Goal: Task Accomplishment & Management: Use online tool/utility

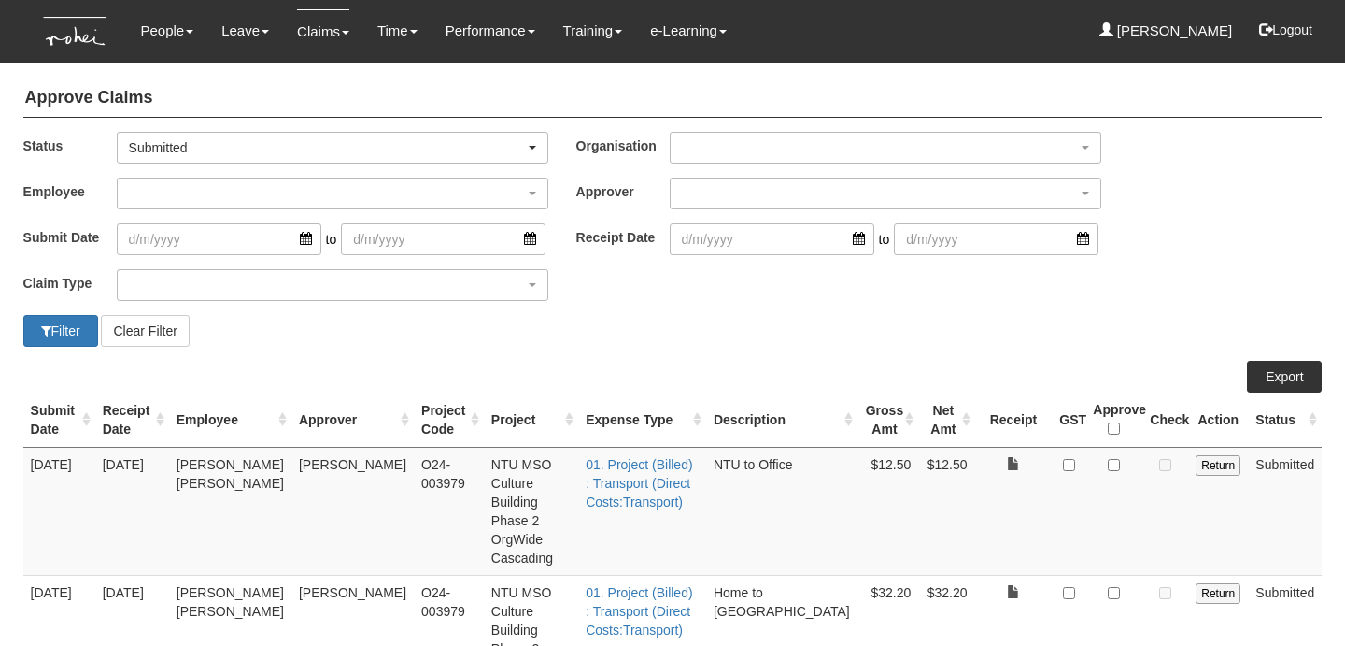
select select "50"
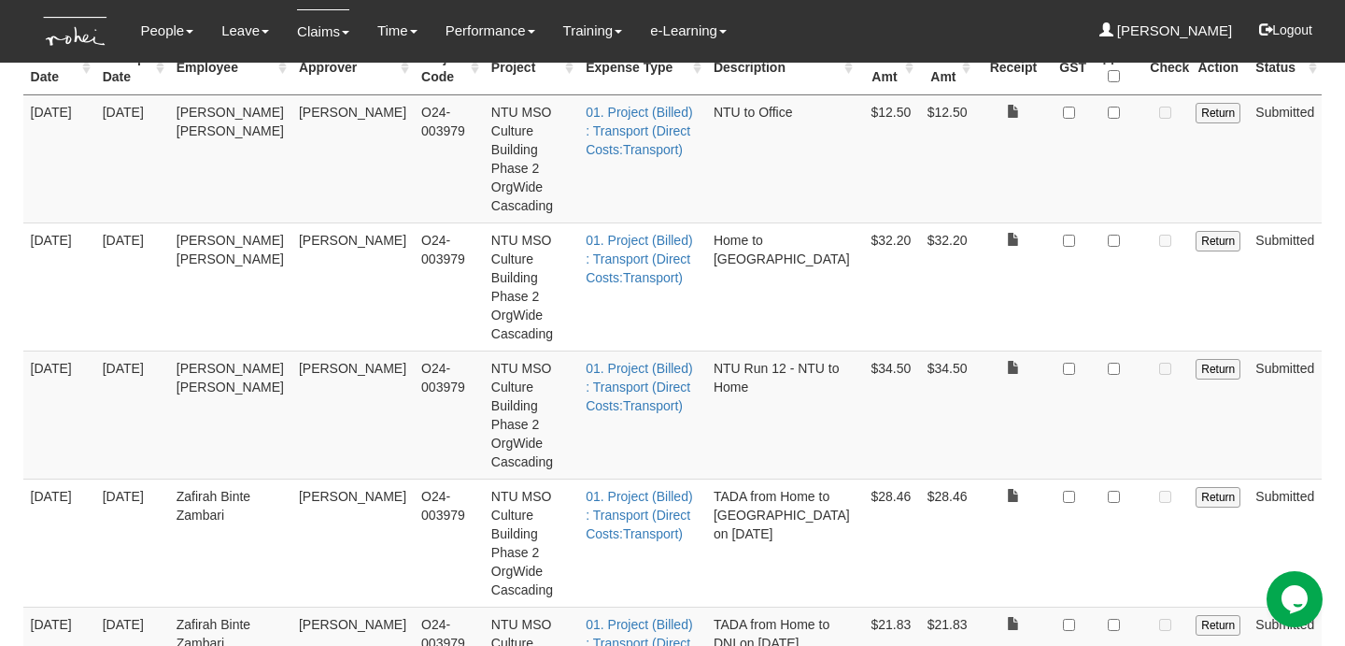
scroll to position [303, 0]
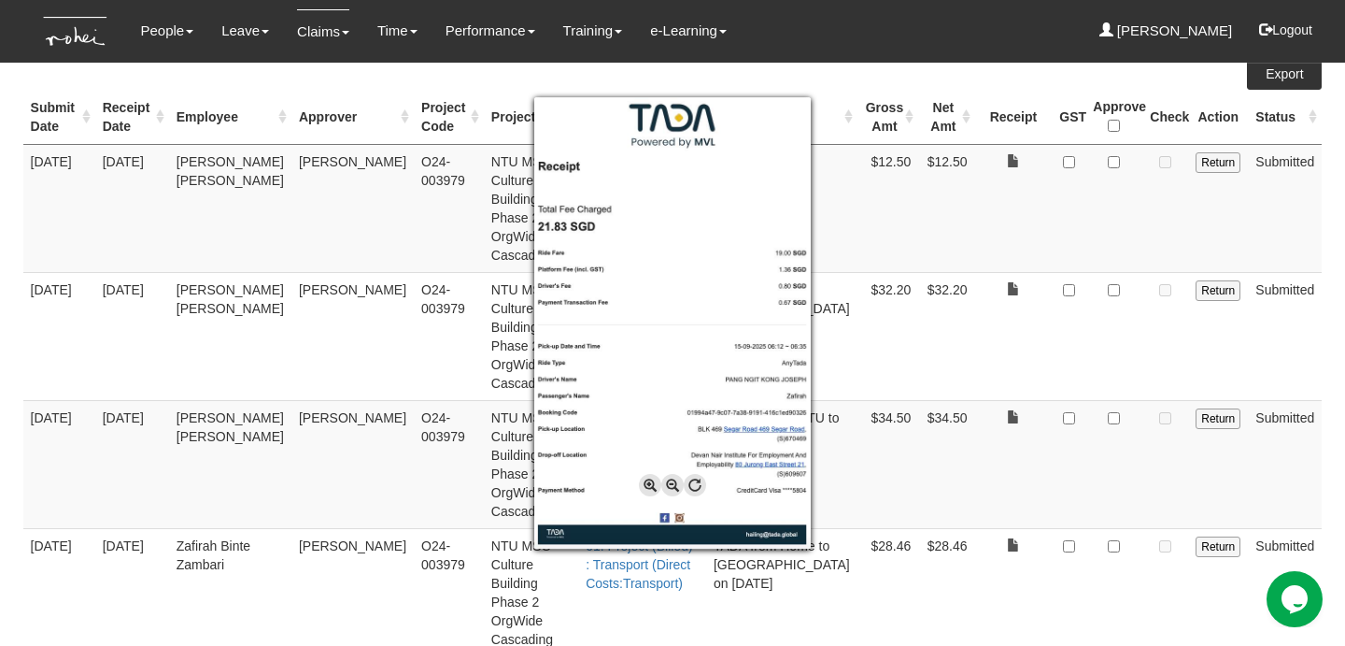
click at [1118, 517] on div at bounding box center [672, 323] width 1345 height 646
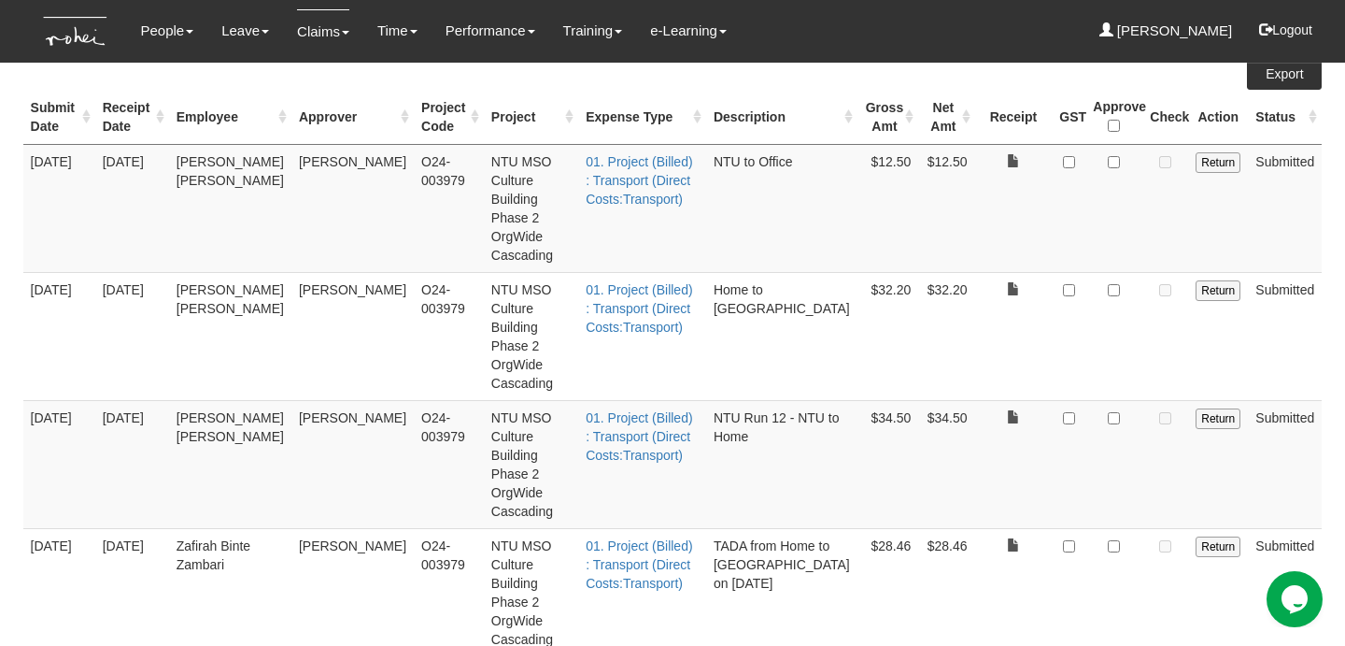
checkbox input "true"
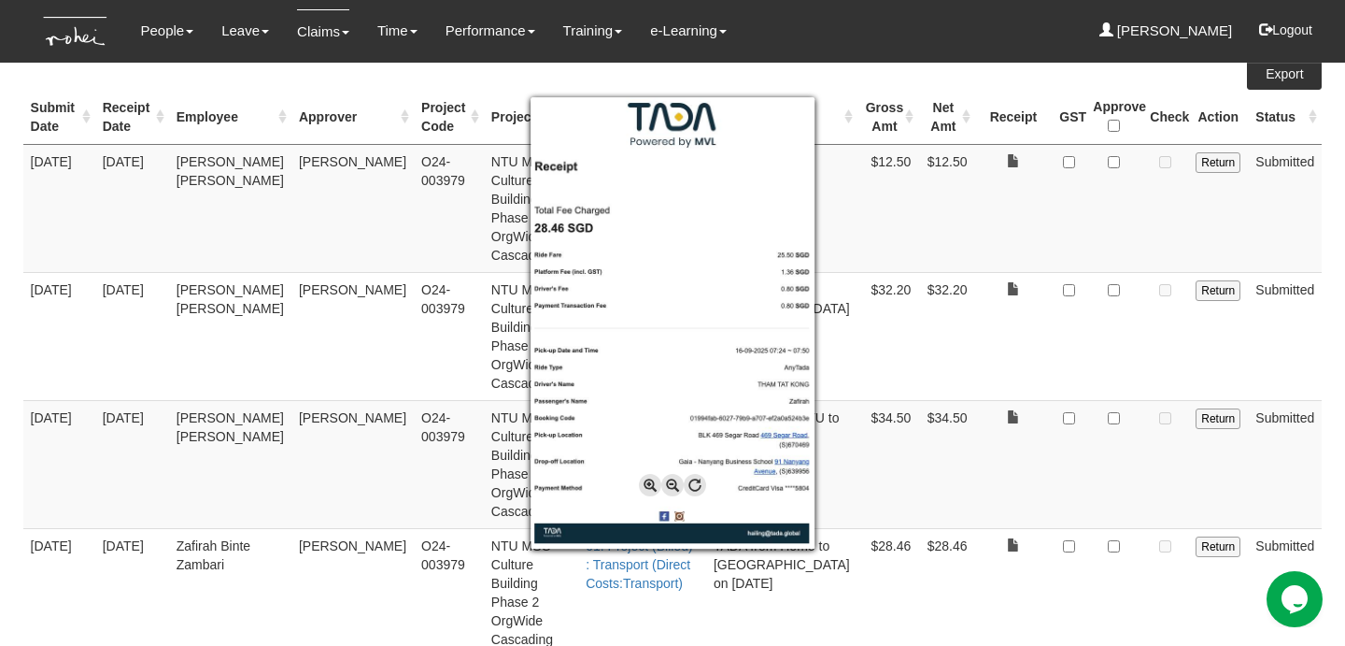
click at [1114, 431] on div at bounding box center [672, 323] width 1345 height 646
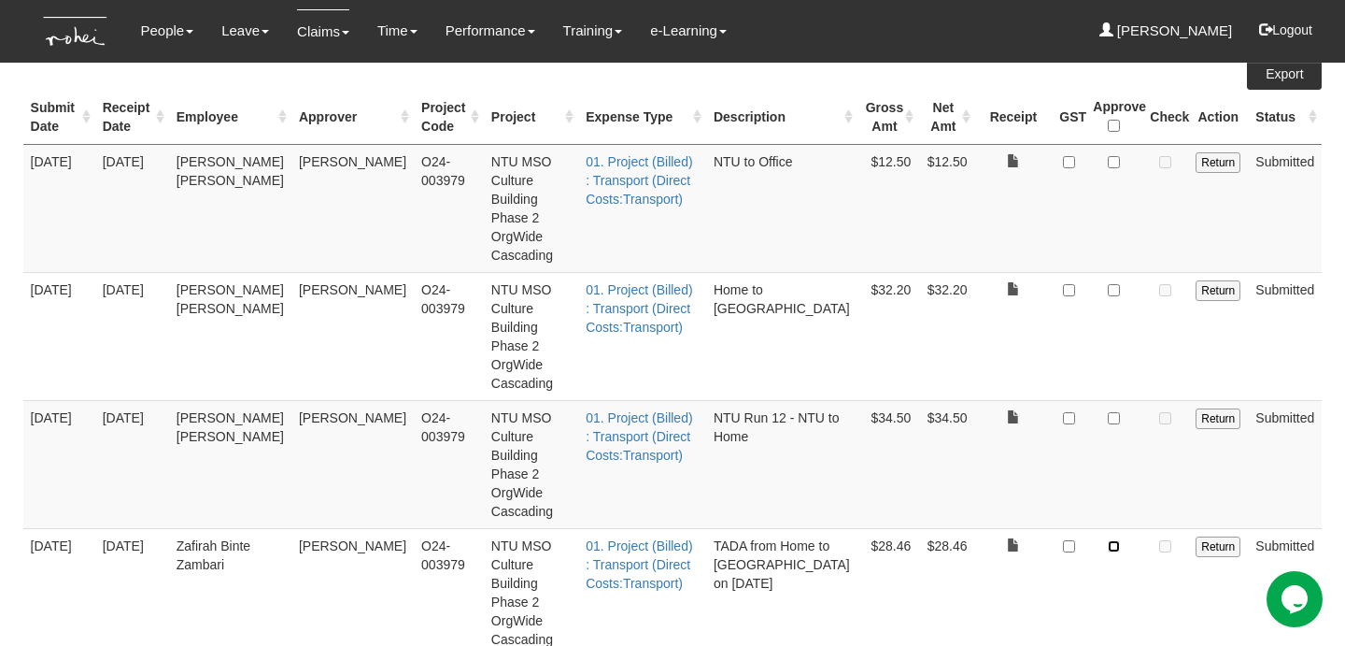
click at [1119, 540] on input "checkbox" at bounding box center [1114, 546] width 12 height 12
checkbox input "true"
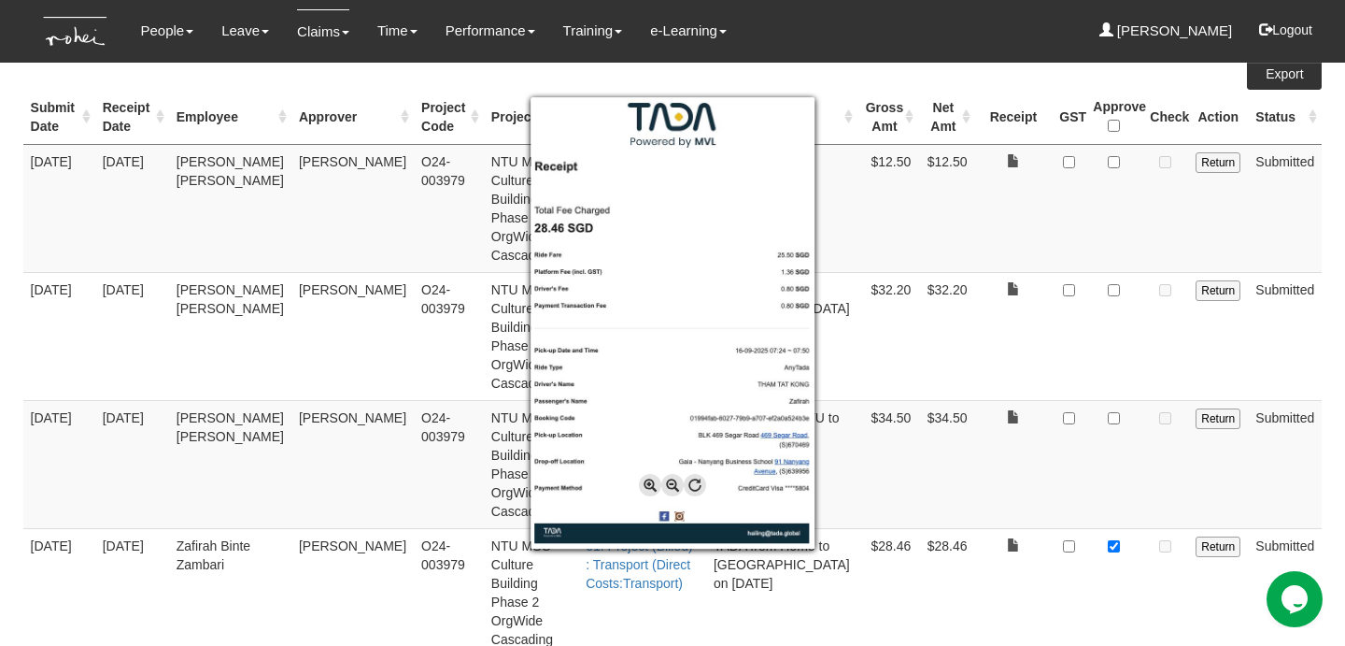
click at [1024, 576] on div at bounding box center [672, 323] width 1345 height 646
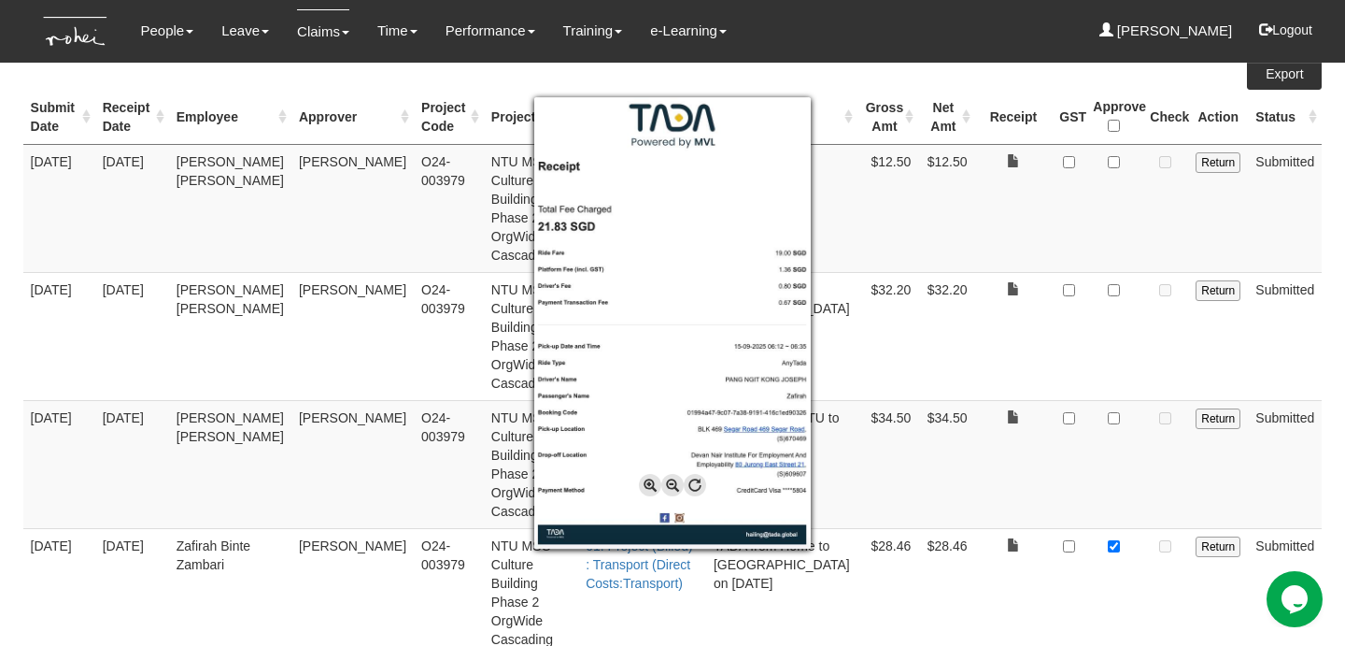
click at [1033, 571] on div at bounding box center [672, 323] width 1345 height 646
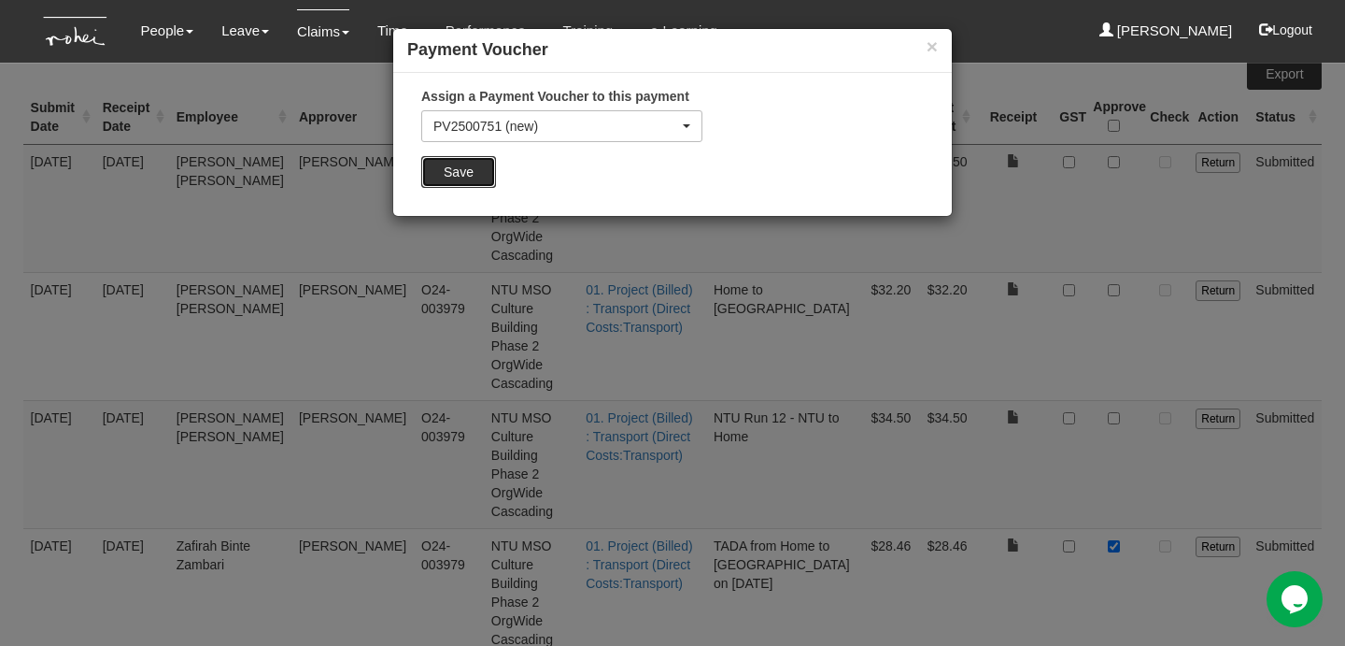
click at [460, 167] on input "Save" at bounding box center [458, 172] width 75 height 32
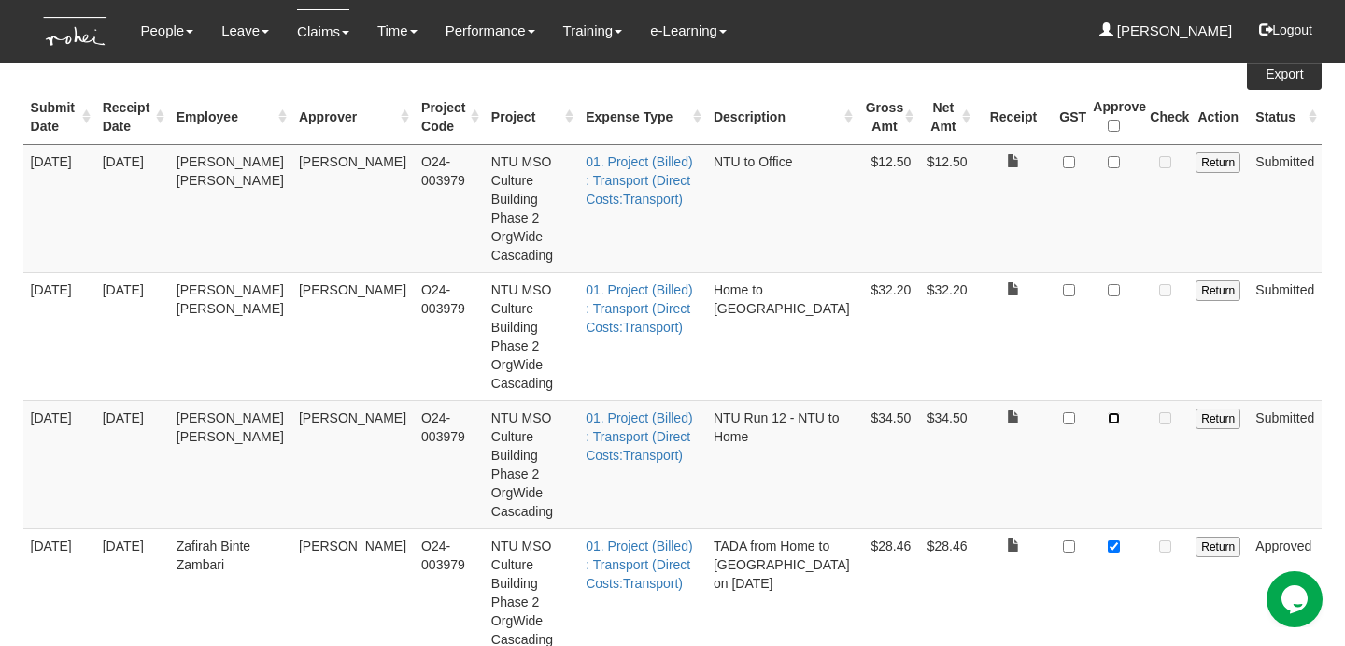
click at [1117, 412] on input "checkbox" at bounding box center [1114, 418] width 12 height 12
checkbox input "true"
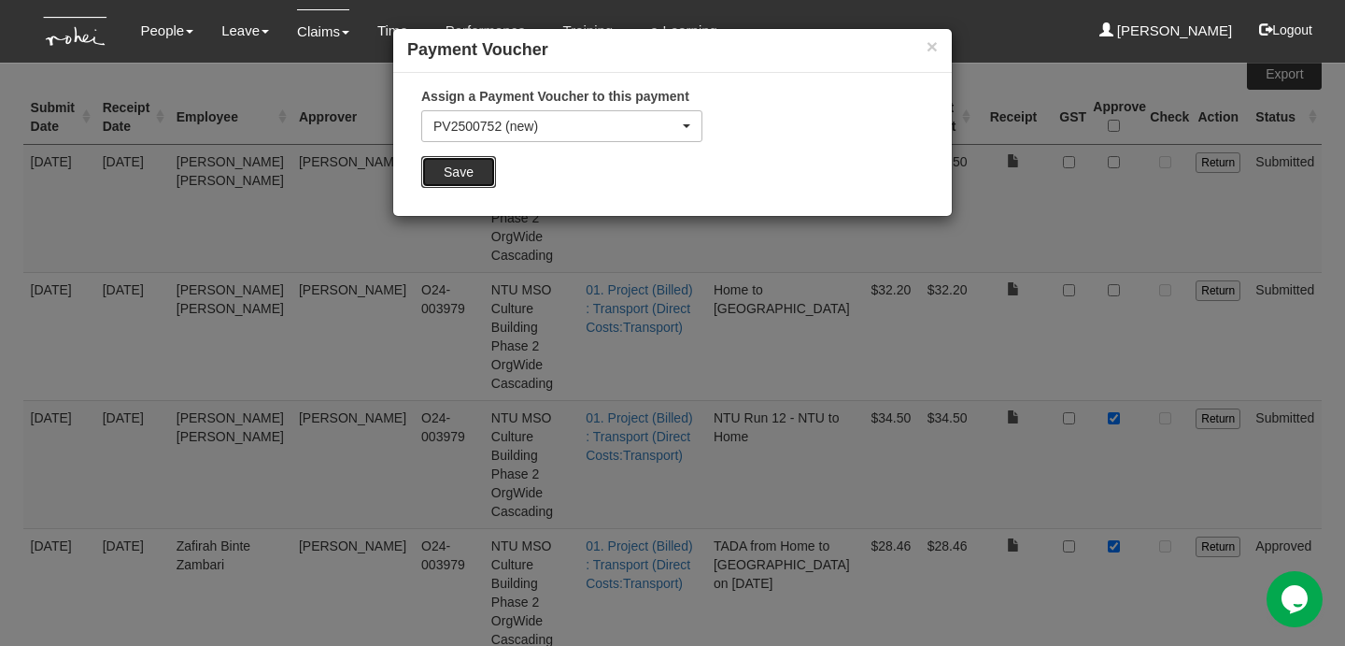
click at [474, 166] on input "Save" at bounding box center [458, 172] width 75 height 32
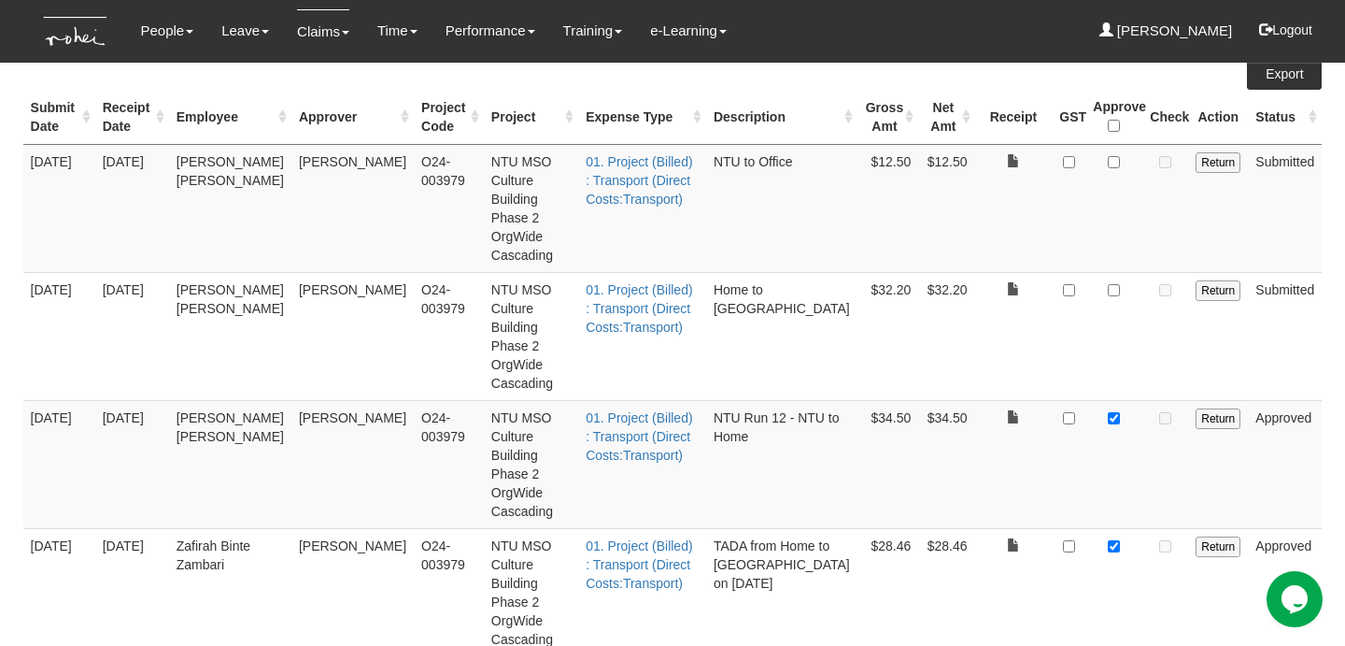
click at [1086, 305] on td at bounding box center [1069, 336] width 34 height 128
click at [1118, 284] on input "checkbox" at bounding box center [1114, 290] width 12 height 12
checkbox input "true"
click at [1117, 161] on input "checkbox" at bounding box center [1114, 162] width 12 height 12
checkbox input "true"
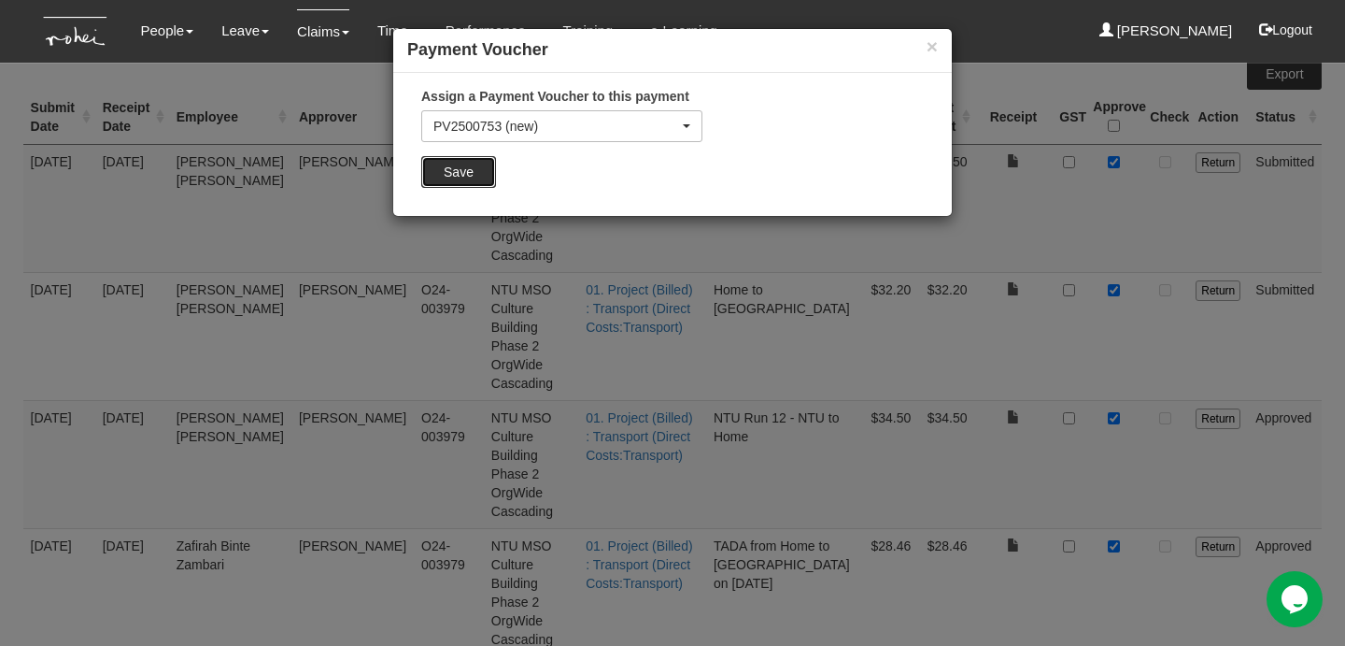
click at [462, 160] on input "Save" at bounding box center [458, 172] width 75 height 32
